Goal: Find specific page/section: Find specific page/section

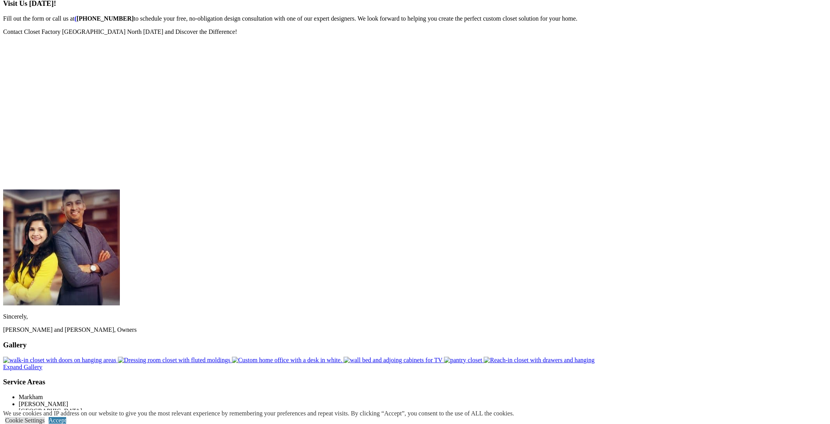
scroll to position [1310, 0]
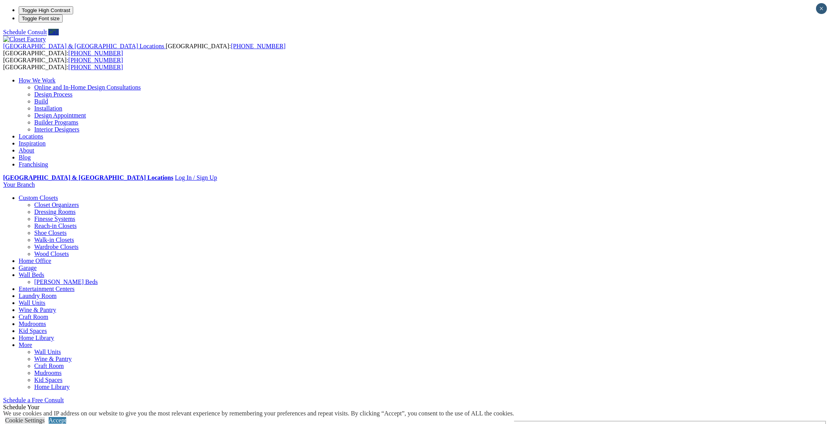
click at [43, 133] on link "Locations" at bounding box center [31, 136] width 25 height 7
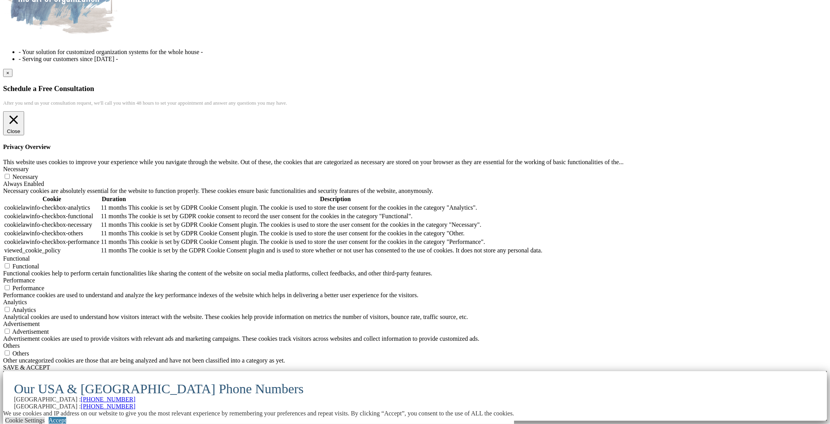
scroll to position [8773, 0]
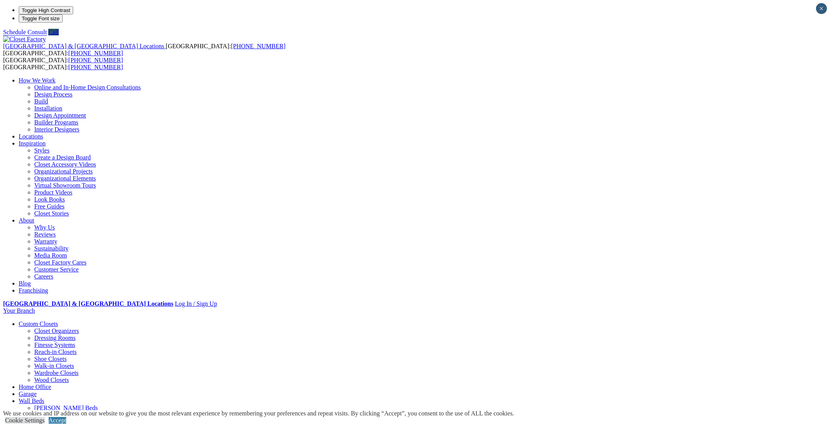
drag, startPoint x: 451, startPoint y: 132, endPoint x: 314, endPoint y: 133, distance: 136.2
copy em "[STREET_ADDRESS]"
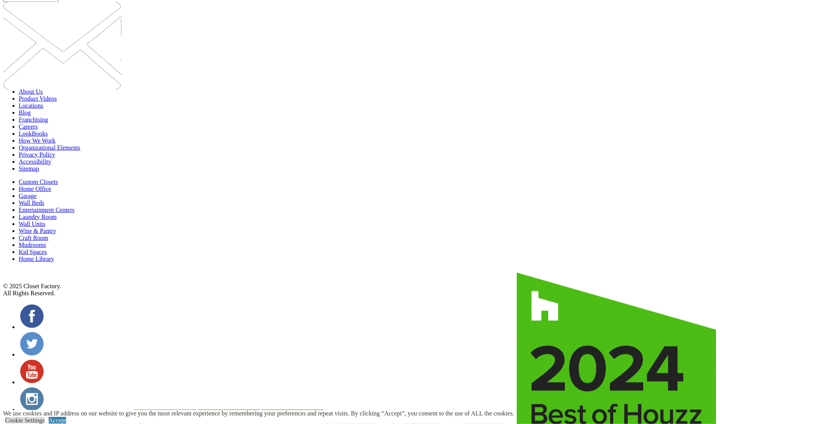
scroll to position [9409, 0]
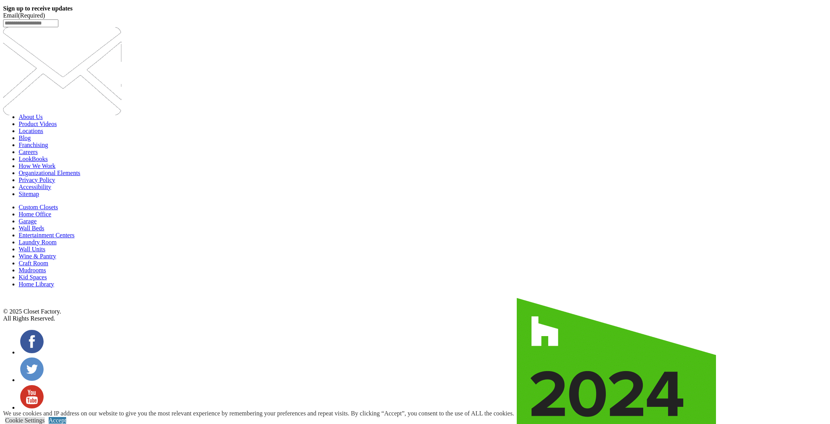
drag, startPoint x: 295, startPoint y: 198, endPoint x: 228, endPoint y: 186, distance: 68.0
copy div "450 Bowes Road, unit 5-6 Concord, Ontario L4K 1K3"
drag, startPoint x: 706, startPoint y: 202, endPoint x: 1045, endPoint y: 225, distance: 339.8
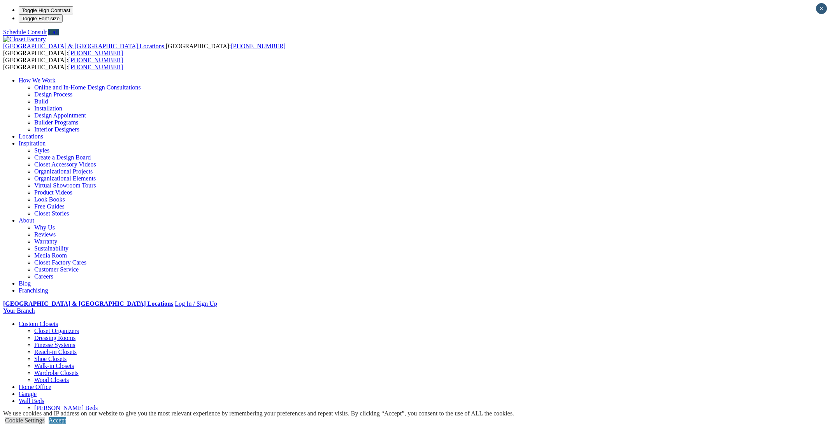
scroll to position [1310, 0]
